Goal: Information Seeking & Learning: Learn about a topic

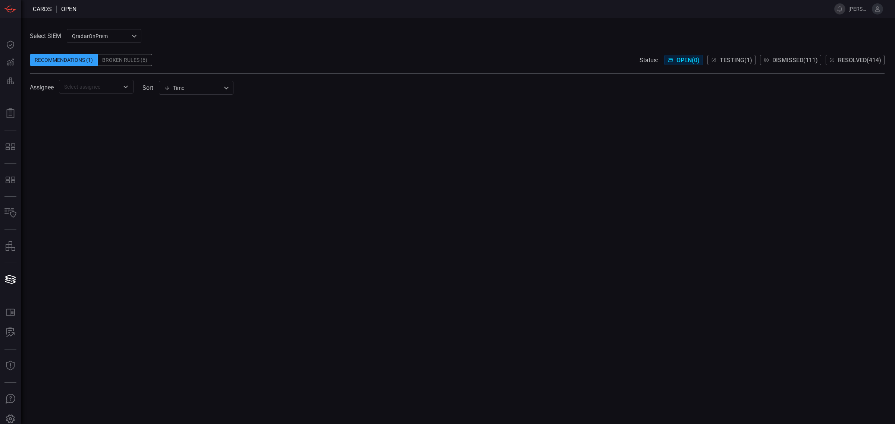
click at [98, 32] on div "QradarOnPrem 5aadb41e-e732-4a7a-884f-5c29e918b1b8 ​" at bounding box center [104, 36] width 75 height 14
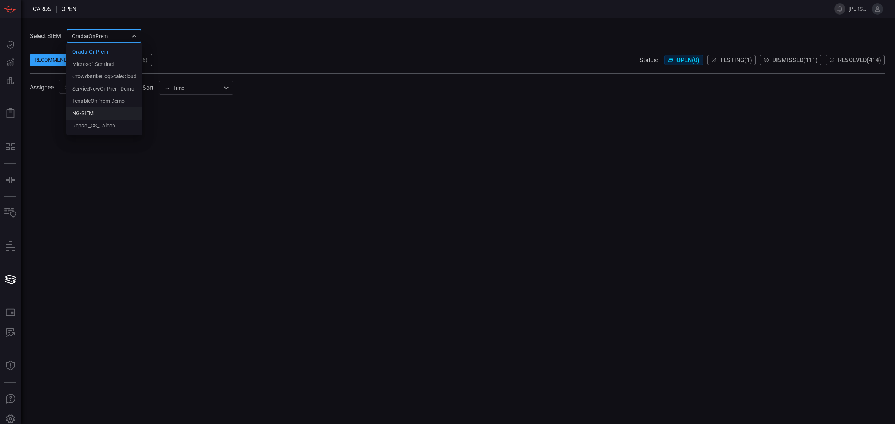
click at [99, 112] on li "NG-SIEM" at bounding box center [104, 113] width 76 height 12
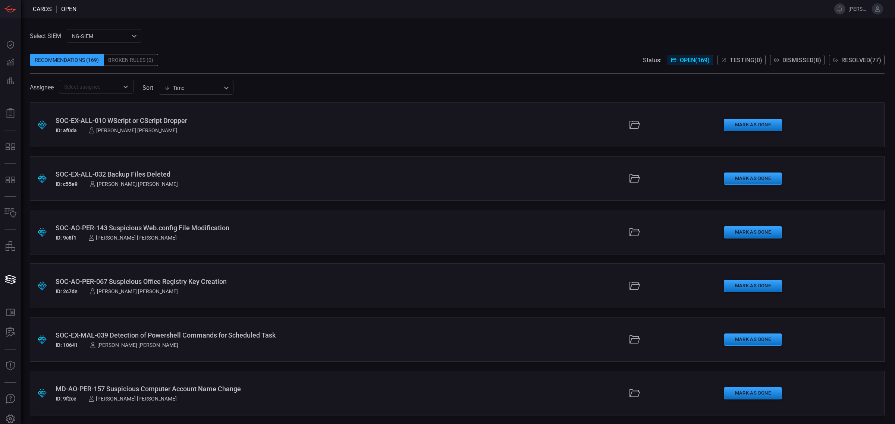
click at [286, 57] on div "Recommendations (169) Broken Rules (0) Status: Open ( 169 ) Testing ( 0 ) Dismi…" at bounding box center [457, 60] width 854 height 12
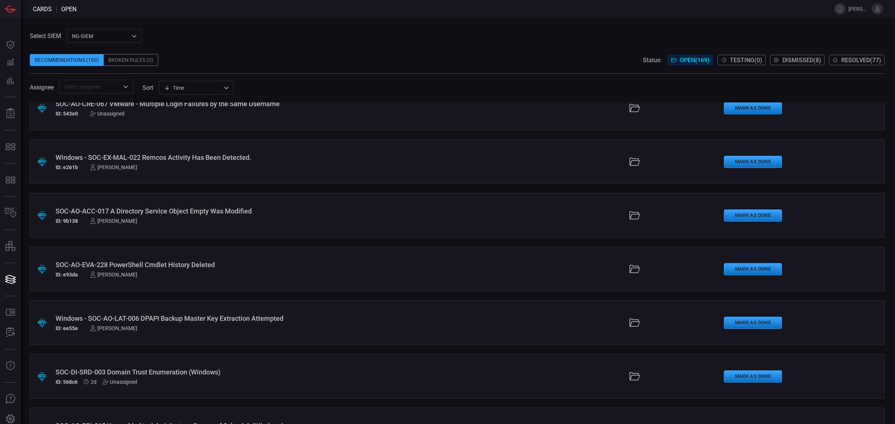
click at [135, 258] on div ".suggested_cards_icon{fill:url(#suggested_cards_icon);} SOC-AO-EVA-228 PowerShe…" at bounding box center [457, 269] width 854 height 45
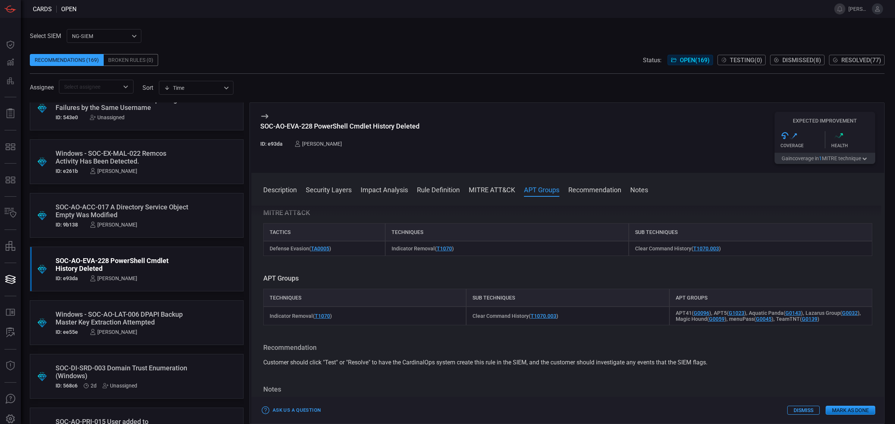
scroll to position [280, 0]
click at [431, 189] on button "Rule Definition" at bounding box center [438, 189] width 43 height 9
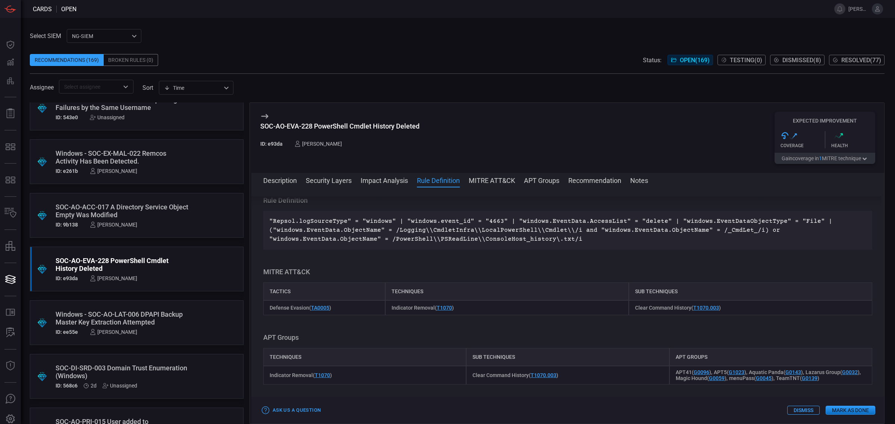
scroll to position [204, 0]
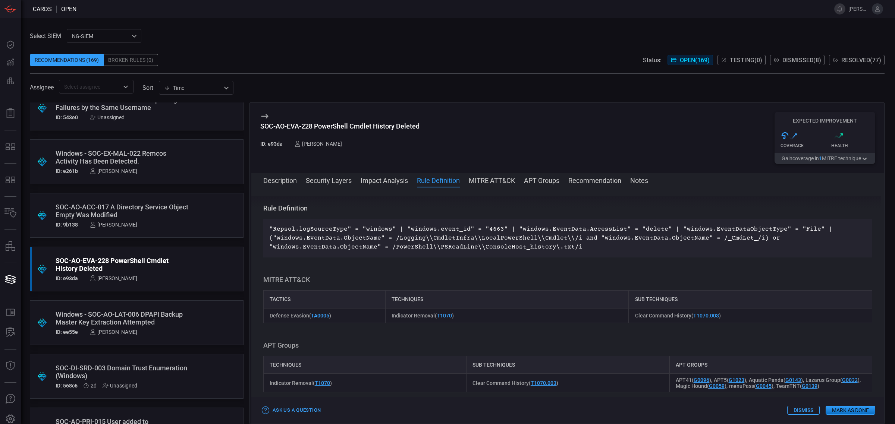
click at [72, 206] on div "SOC-AO-ACC-017 A Directory Service Object Empty Was Modified" at bounding box center [123, 211] width 134 height 16
